Goal: Transaction & Acquisition: Purchase product/service

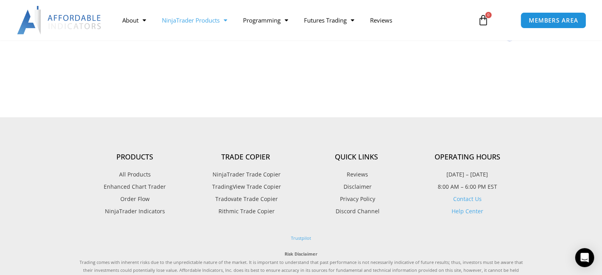
scroll to position [976, 0]
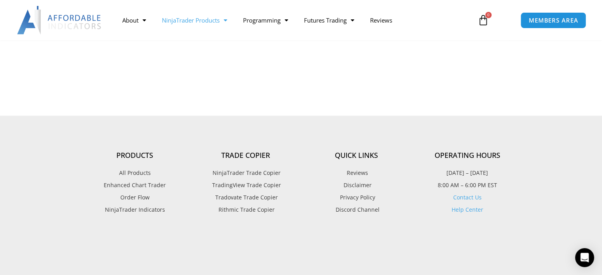
click at [233, 197] on span "Tradovate Trade Copier" at bounding box center [245, 197] width 64 height 10
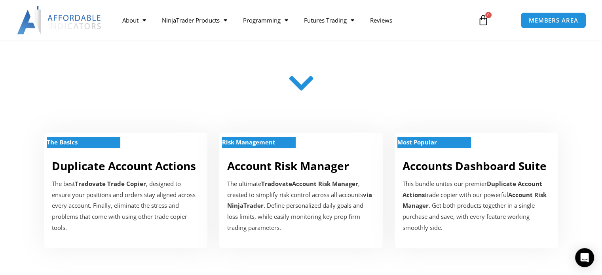
scroll to position [222, 0]
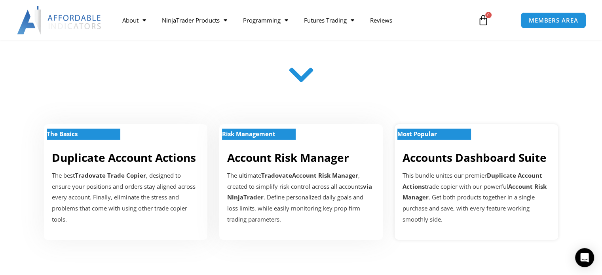
click at [428, 136] on strong "Most Popular" at bounding box center [417, 134] width 40 height 8
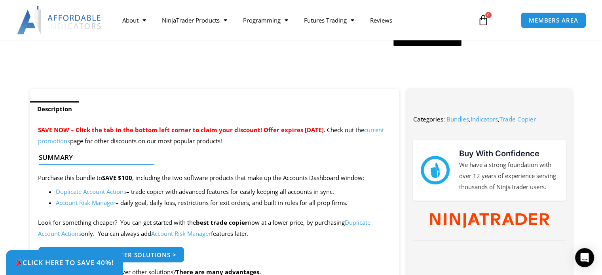
scroll to position [261, 0]
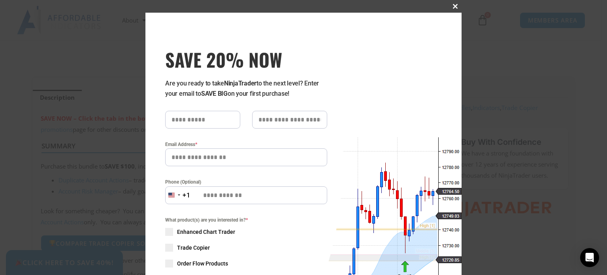
click at [453, 5] on span "SAVE 20% NOW popup" at bounding box center [455, 6] width 13 height 5
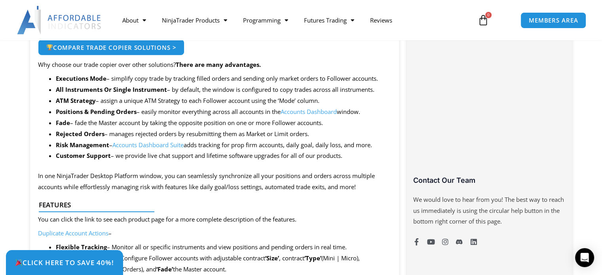
scroll to position [0, 0]
